Goal: Task Accomplishment & Management: Manage account settings

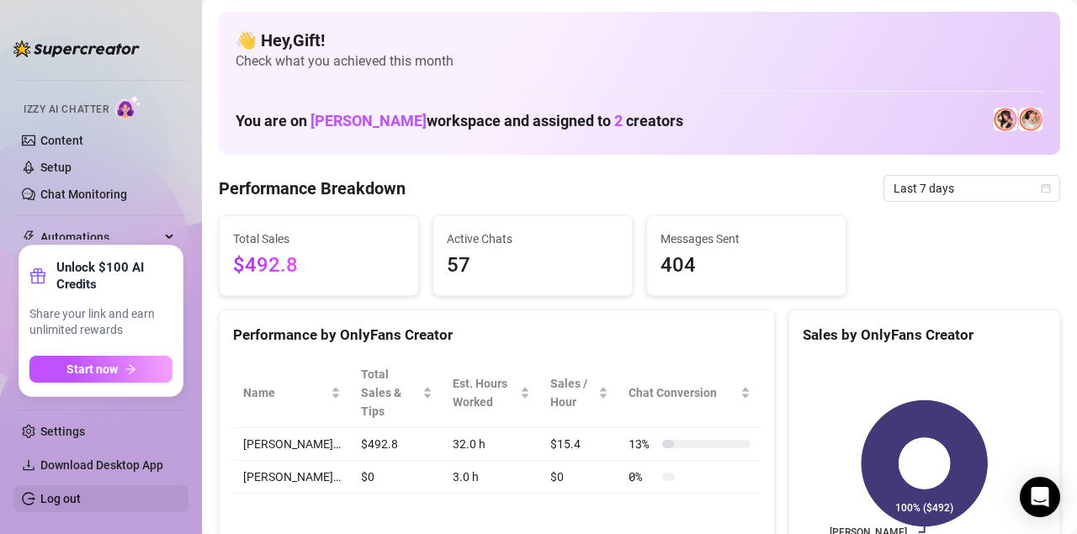
click at [75, 499] on link "Log out" at bounding box center [60, 498] width 40 height 13
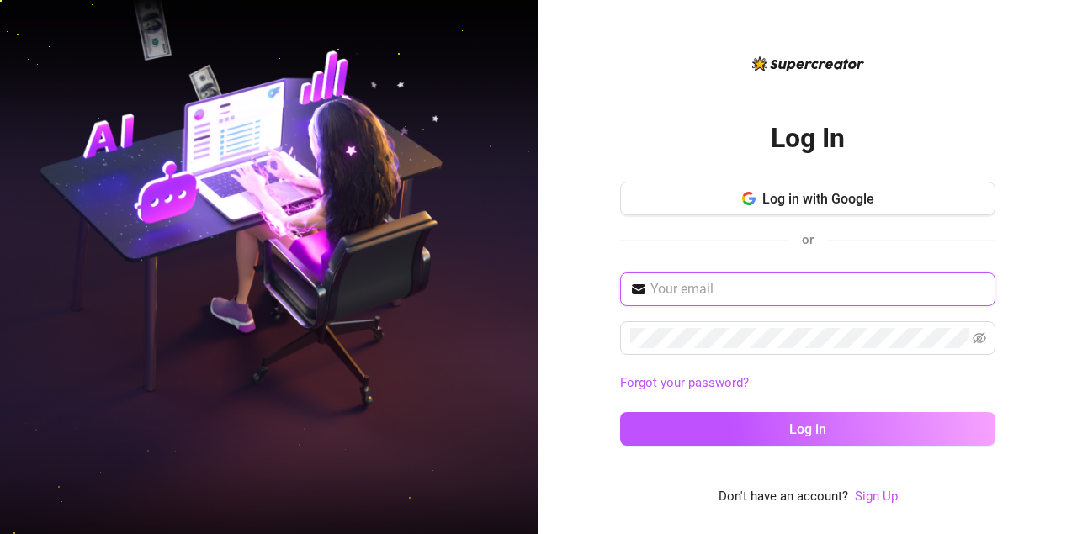
click at [717, 293] on input "text" at bounding box center [817, 289] width 335 height 20
type input "colesuchi4@gmail.com"
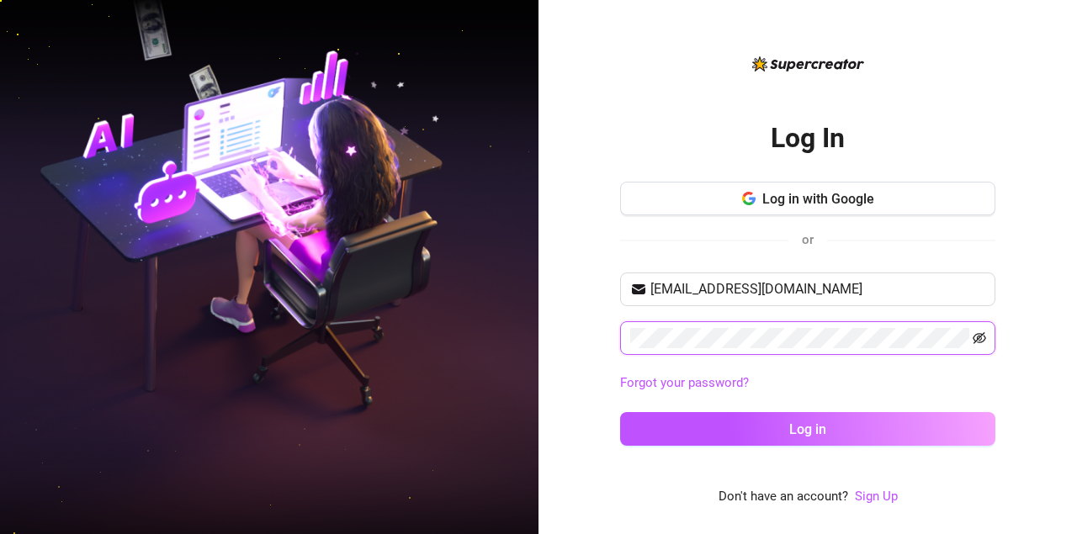
click at [982, 334] on icon "eye-invisible" at bounding box center [978, 338] width 13 height 12
click at [982, 334] on icon "eye" at bounding box center [978, 337] width 13 height 13
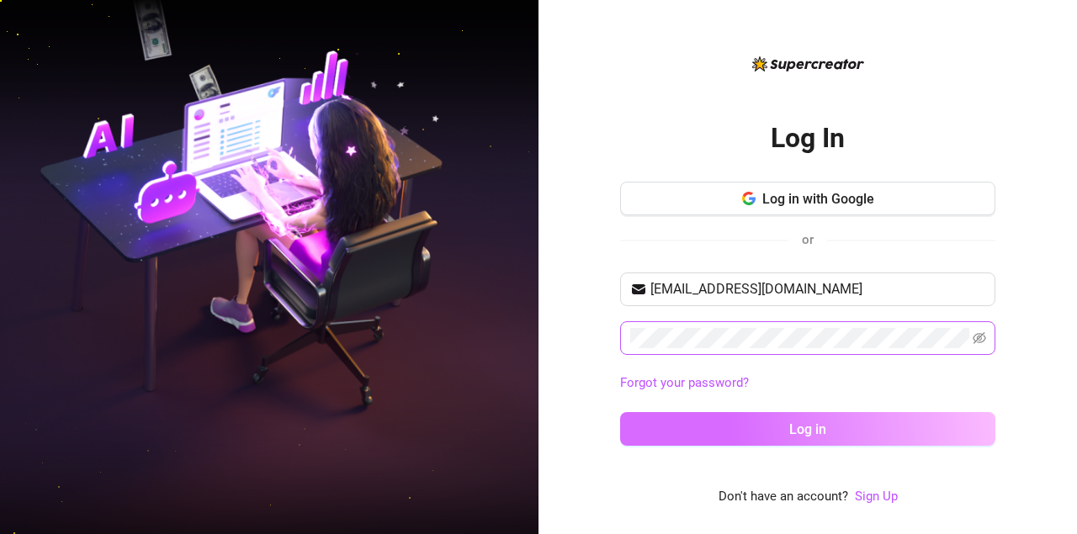
click at [861, 423] on button "Log in" at bounding box center [807, 429] width 375 height 34
